Goal: Information Seeking & Learning: Find specific fact

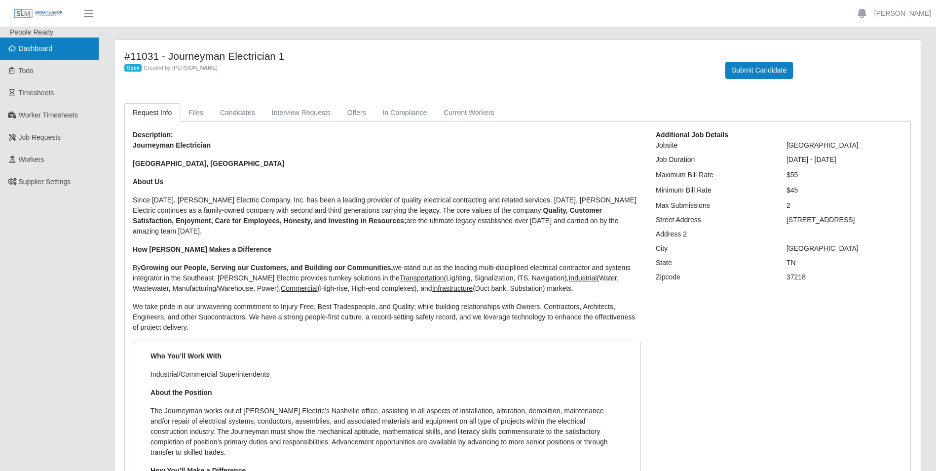
click at [28, 50] on span "Dashboard" at bounding box center [36, 48] width 34 height 8
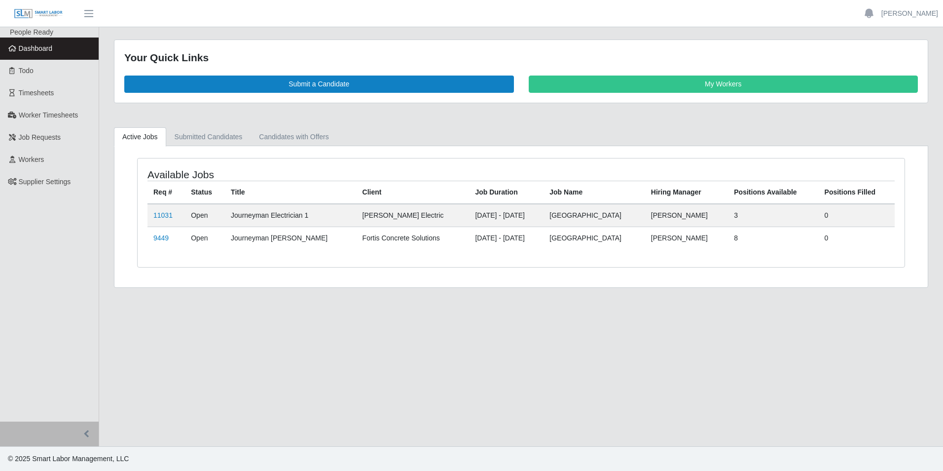
click at [63, 47] on link "Dashboard" at bounding box center [49, 49] width 99 height 22
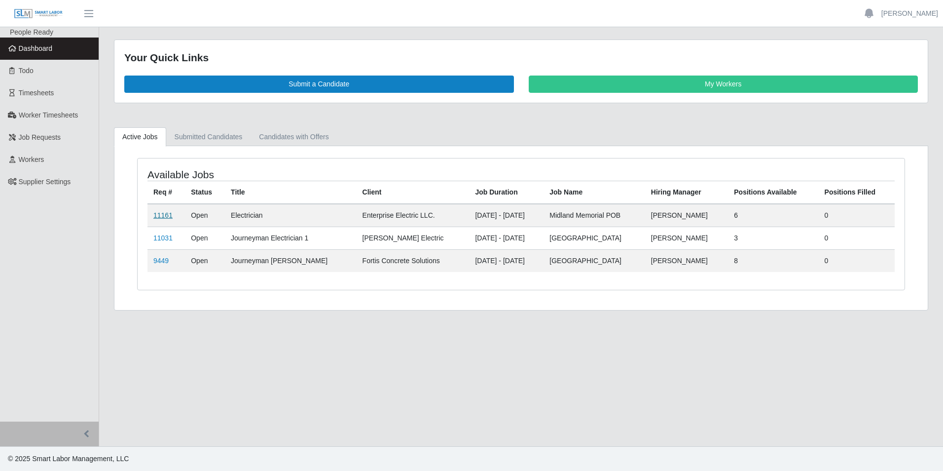
click at [163, 214] on link "11161" at bounding box center [162, 215] width 19 height 8
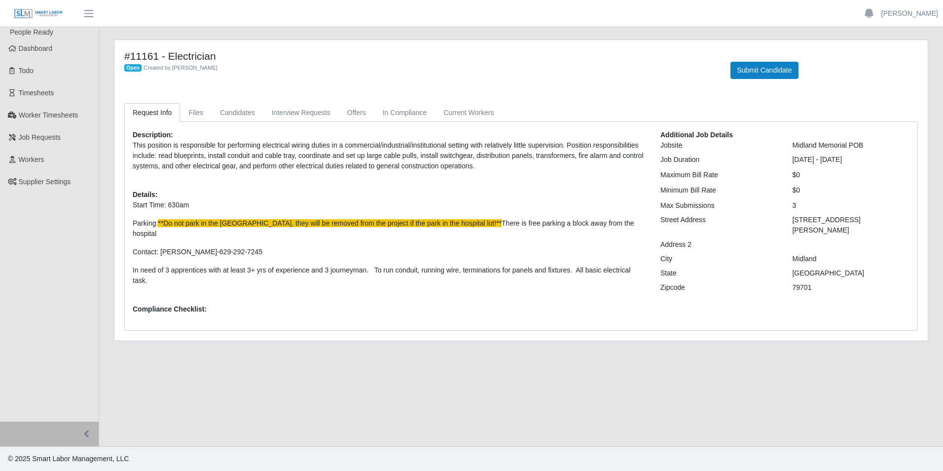
click at [794, 219] on div "[STREET_ADDRESS][PERSON_NAME]" at bounding box center [851, 225] width 132 height 21
drag, startPoint x: 791, startPoint y: 221, endPoint x: 904, endPoint y: 218, distance: 113.0
click at [904, 218] on div "[STREET_ADDRESS][PERSON_NAME]" at bounding box center [851, 225] width 132 height 21
drag, startPoint x: 904, startPoint y: 218, endPoint x: 889, endPoint y: 217, distance: 15.4
copy div "[STREET_ADDRESS][PERSON_NAME]"
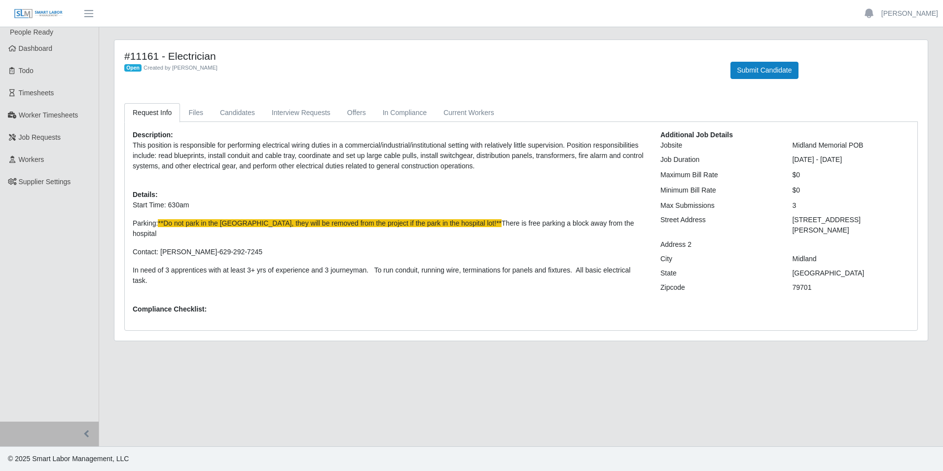
click at [642, 403] on main "#11161 - Electrician Open Created by [PERSON_NAME] Submit Candidate Request Inf…" at bounding box center [521, 236] width 844 height 419
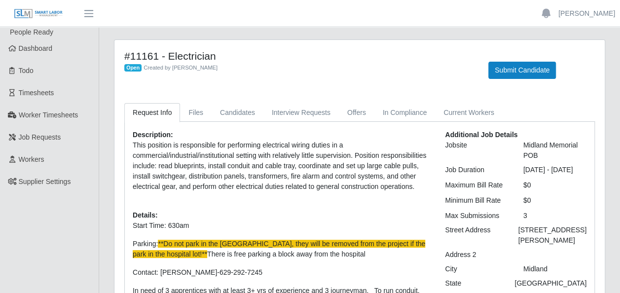
scroll to position [49, 0]
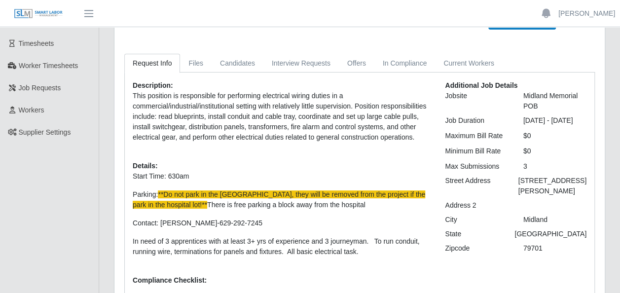
drag, startPoint x: 524, startPoint y: 189, endPoint x: 567, endPoint y: 205, distance: 46.6
click at [567, 196] on div "[STREET_ADDRESS][PERSON_NAME]" at bounding box center [552, 186] width 83 height 21
drag, startPoint x: 567, startPoint y: 205, endPoint x: 533, endPoint y: 194, distance: 36.2
copy div "[STREET_ADDRESS][PERSON_NAME]"
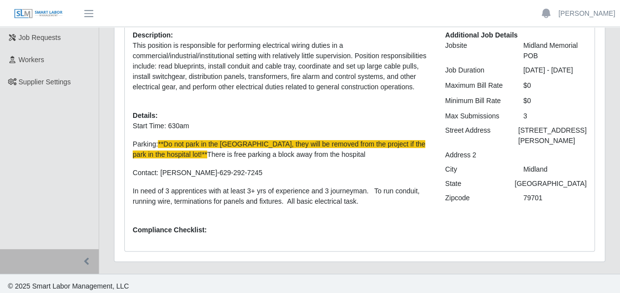
scroll to position [104, 0]
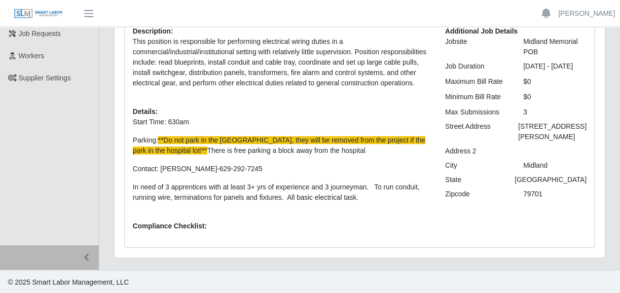
drag, startPoint x: 264, startPoint y: 164, endPoint x: 160, endPoint y: 167, distance: 103.7
click at [160, 167] on p "Contact: [PERSON_NAME]-629-292-7245" at bounding box center [282, 169] width 298 height 10
drag, startPoint x: 160, startPoint y: 167, endPoint x: 179, endPoint y: 169, distance: 18.9
copy p "[PERSON_NAME]-629-292-7245"
click at [340, 164] on p "Contact: [PERSON_NAME]-629-292-7245" at bounding box center [282, 169] width 298 height 10
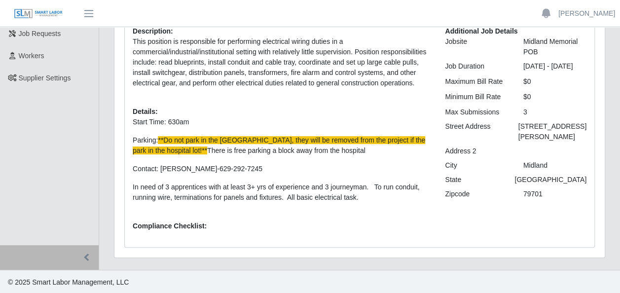
click at [132, 138] on div "Description: This position is responsible for performing electrical wiring duti…" at bounding box center [281, 132] width 312 height 213
drag, startPoint x: 356, startPoint y: 151, endPoint x: 177, endPoint y: 147, distance: 179.2
click at [177, 147] on p "Parking: **Do not park in the [GEOGRAPHIC_DATA], they will be removed from the …" at bounding box center [282, 145] width 298 height 21
drag, startPoint x: 177, startPoint y: 147, endPoint x: 203, endPoint y: 149, distance: 26.2
copy p "There is free parking a block away from the hospital"
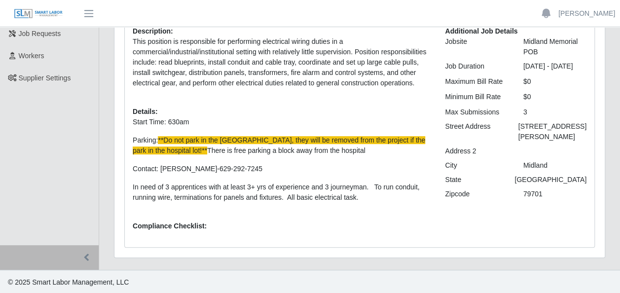
click at [128, 110] on div "Description: This position is responsible for performing electrical wiring duti…" at bounding box center [281, 132] width 312 height 213
drag, startPoint x: 130, startPoint y: 108, endPoint x: 351, endPoint y: 203, distance: 241.4
click at [351, 203] on div "Description: This position is responsible for performing electrical wiring duti…" at bounding box center [281, 132] width 312 height 213
drag, startPoint x: 351, startPoint y: 203, endPoint x: 309, endPoint y: 191, distance: 43.7
copy div "Details:"
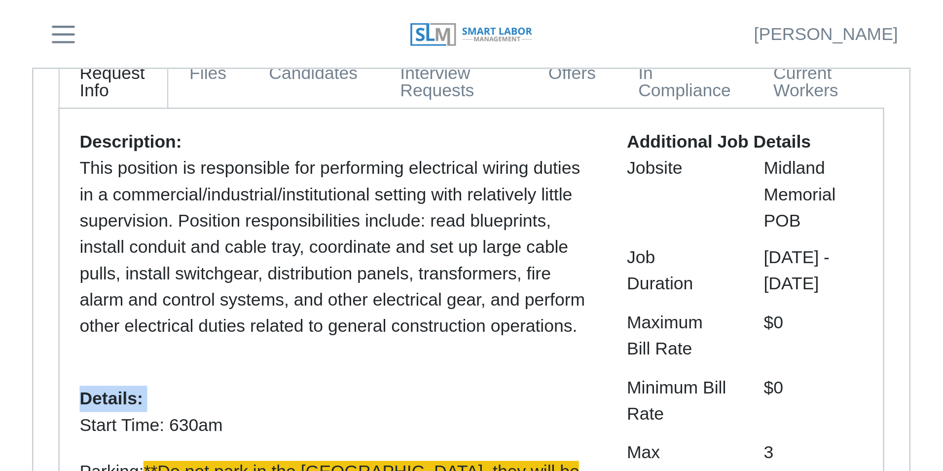
scroll to position [0, 0]
